Goal: Information Seeking & Learning: Learn about a topic

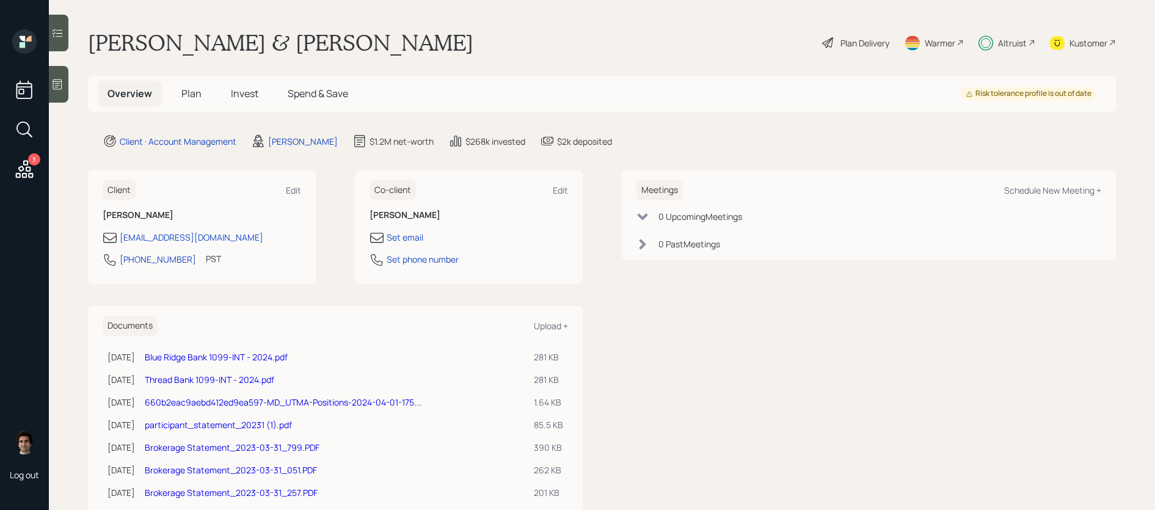
click at [204, 97] on h5 "Plan" at bounding box center [192, 94] width 40 height 26
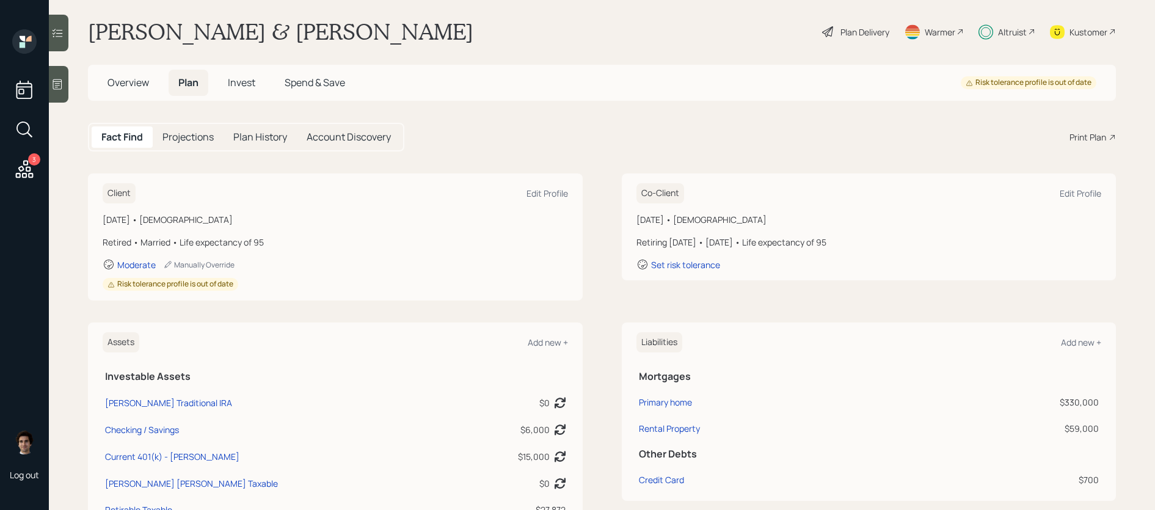
scroll to position [10, 0]
click at [229, 82] on span "Invest" at bounding box center [241, 82] width 27 height 13
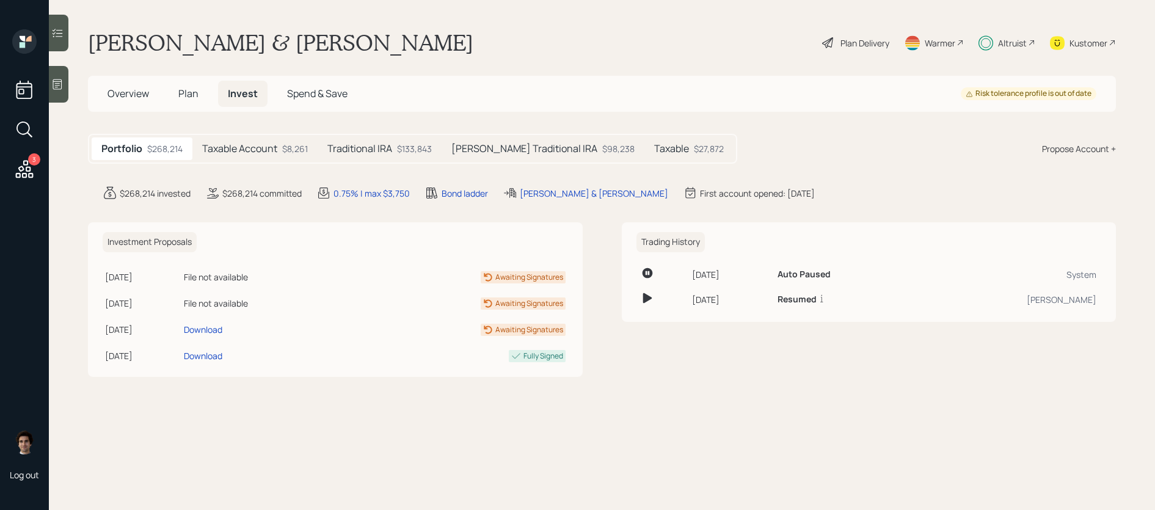
click at [298, 155] on div "$8,261" at bounding box center [295, 148] width 26 height 13
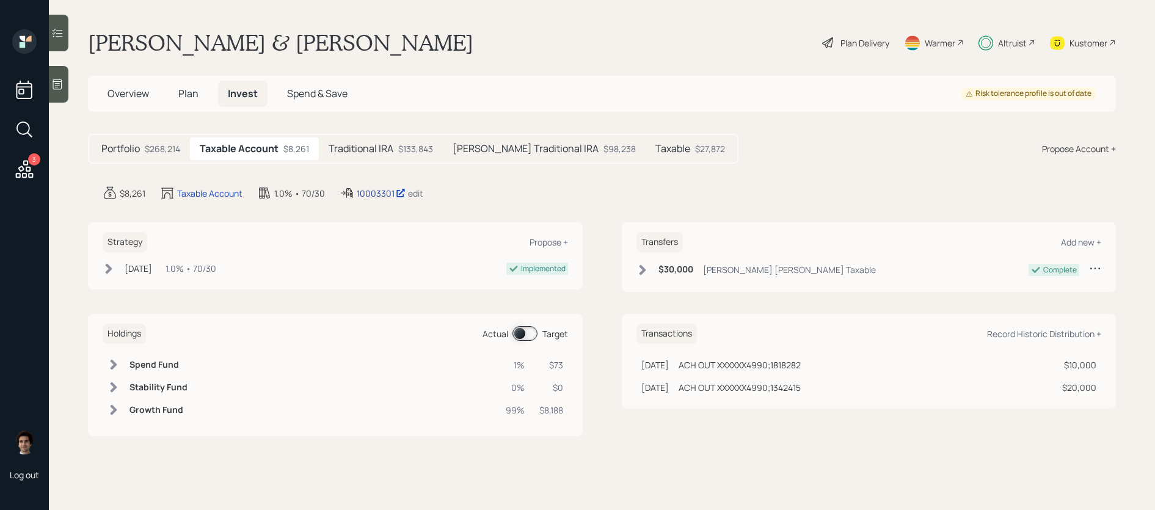
click at [369, 194] on div "10003301" at bounding box center [381, 193] width 49 height 13
